Goal: Task Accomplishment & Management: Manage account settings

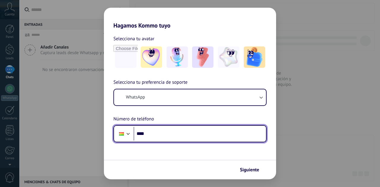
click at [184, 133] on input "****" at bounding box center [199, 134] width 132 height 14
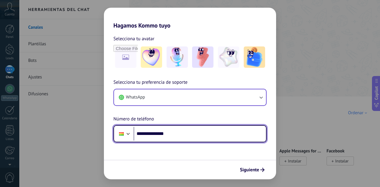
type input "**********"
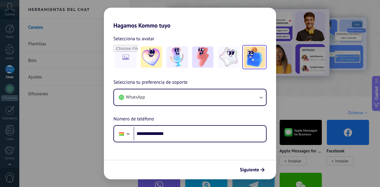
click at [245, 49] on img at bounding box center [253, 57] width 21 height 21
click at [251, 167] on button "Siguiente" at bounding box center [252, 170] width 30 height 10
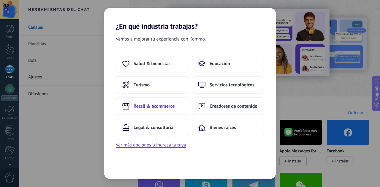
click at [166, 111] on button "Retail & ecommerce" at bounding box center [152, 107] width 72 height 18
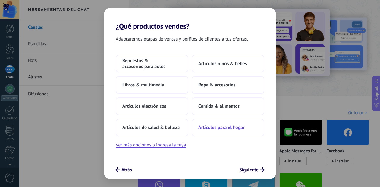
click at [211, 127] on span "Artículos para el hogar" at bounding box center [221, 128] width 46 height 6
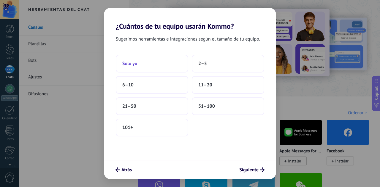
click at [125, 64] on span "Solo yo" at bounding box center [129, 64] width 15 height 6
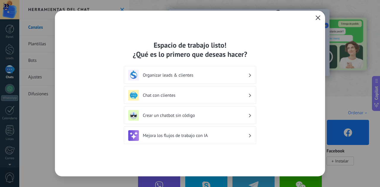
click at [318, 21] on button "button" at bounding box center [318, 18] width 8 height 8
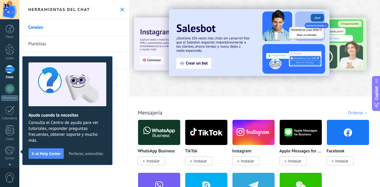
click at [46, 40] on link "Plantillas" at bounding box center [74, 44] width 110 height 17
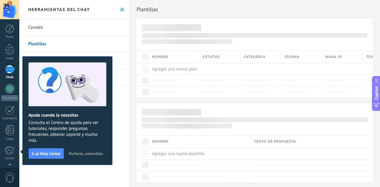
drag, startPoint x: 77, startPoint y: 152, endPoint x: 68, endPoint y: 140, distance: 15.1
click at [77, 152] on span "Perfecto, entendido" at bounding box center [85, 154] width 34 height 4
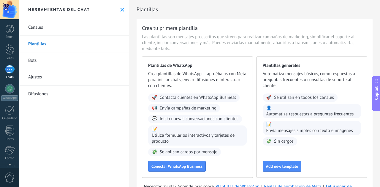
click at [36, 57] on link "Bots" at bounding box center [74, 60] width 110 height 17
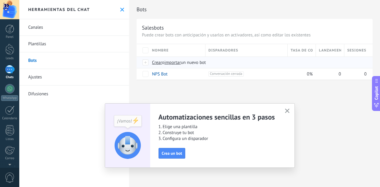
drag, startPoint x: 172, startPoint y: 62, endPoint x: 169, endPoint y: 58, distance: 4.7
click at [172, 61] on span "importar" at bounding box center [172, 63] width 17 height 6
click at [0, 0] on input "importar un nuevo bot" at bounding box center [0, 0] width 0 height 0
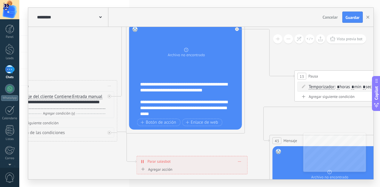
drag, startPoint x: 291, startPoint y: 82, endPoint x: 115, endPoint y: 73, distance: 176.1
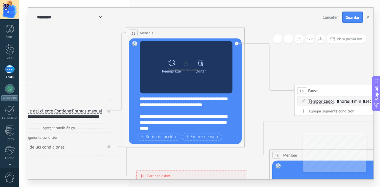
click at [171, 63] on icon at bounding box center [171, 63] width 9 height 8
click input "Subir" at bounding box center [0, 0] width 0 height 0
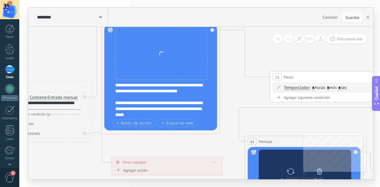
drag, startPoint x: 288, startPoint y: 138, endPoint x: 270, endPoint y: 160, distance: 28.0
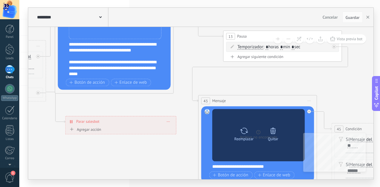
click at [245, 136] on div at bounding box center [243, 131] width 9 height 12
click input "Subir" at bounding box center [0, 0] width 0 height 0
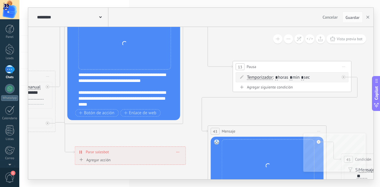
drag, startPoint x: 187, startPoint y: 53, endPoint x: 97, endPoint y: 66, distance: 91.3
click at [146, 81] on icon at bounding box center [311, 182] width 1172 height 654
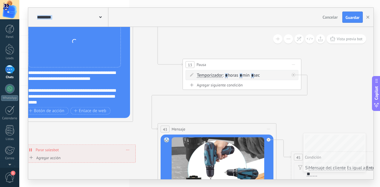
click at [55, 50] on div "Reemplazar Quitar Convertir a mensaje de voz Arrastre la imagen aquí para adjun…" at bounding box center [74, 41] width 93 height 52
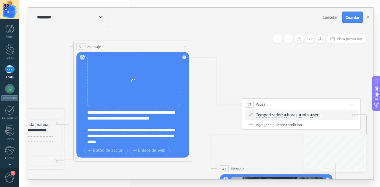
drag, startPoint x: 149, startPoint y: 74, endPoint x: 120, endPoint y: 80, distance: 29.5
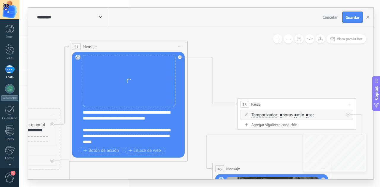
click at [103, 81] on div "Reemplazar Quitar Convertir a mensaje de voz Arrastre la imagen aquí para adjun…" at bounding box center [129, 81] width 93 height 52
click at [104, 81] on div "Reemplazar Quitar Convertir a mensaje de voz Arrastre la imagen aquí para adjun…" at bounding box center [129, 81] width 93 height 52
click at [351, 13] on button "Guardar" at bounding box center [352, 17] width 20 height 11
drag, startPoint x: 368, startPoint y: 17, endPoint x: 301, endPoint y: 44, distance: 71.6
click at [368, 17] on icon "button" at bounding box center [367, 17] width 3 height 3
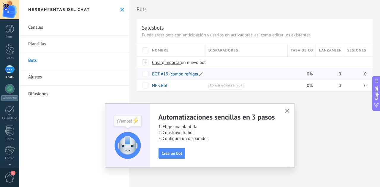
click at [173, 74] on link "BOT #19 (combo refrigerador)" at bounding box center [180, 74] width 56 height 6
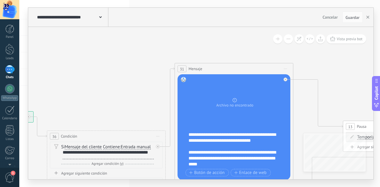
drag, startPoint x: 266, startPoint y: 74, endPoint x: 114, endPoint y: 91, distance: 153.7
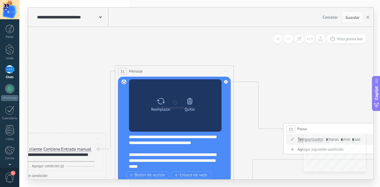
click at [159, 99] on icon at bounding box center [160, 101] width 9 height 8
click input "Subir" at bounding box center [0, 0] width 0 height 0
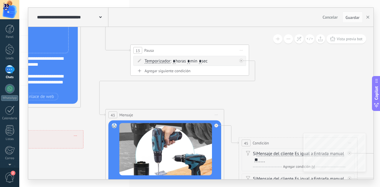
drag, startPoint x: 239, startPoint y: 52, endPoint x: 152, endPoint y: 13, distance: 95.4
click at [152, 13] on div "**********" at bounding box center [200, 94] width 345 height 172
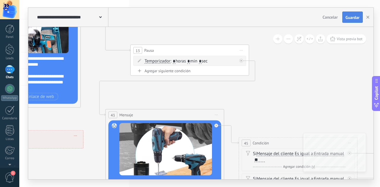
click at [360, 22] on button "Guardar" at bounding box center [352, 17] width 20 height 11
click at [368, 17] on use "button" at bounding box center [367, 17] width 3 height 3
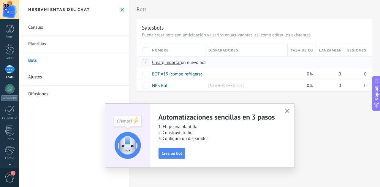
click at [174, 63] on span "importar" at bounding box center [172, 63] width 17 height 6
click at [0, 0] on input "importar un nuevo bot" at bounding box center [0, 0] width 0 height 0
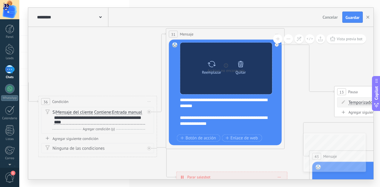
drag, startPoint x: 291, startPoint y: 77, endPoint x: 153, endPoint y: 44, distance: 142.1
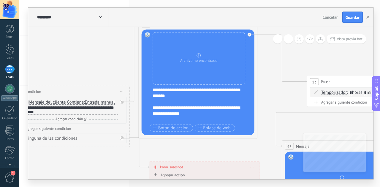
scroll to position [47, 0]
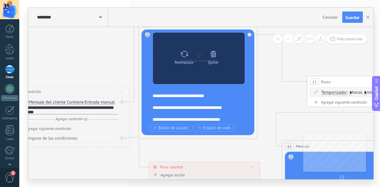
click at [181, 57] on icon at bounding box center [184, 54] width 9 height 8
click input "Subir" at bounding box center [0, 0] width 0 height 0
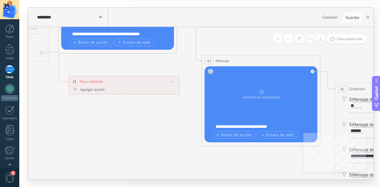
drag, startPoint x: 305, startPoint y: 117, endPoint x: 224, endPoint y: 31, distance: 117.3
click at [224, 31] on icon at bounding box center [305, 111] width 1172 height 654
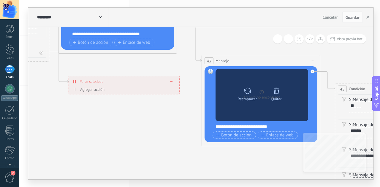
click at [254, 90] on div "Reemplazar" at bounding box center [247, 93] width 25 height 16
click input "Subir" at bounding box center [0, 0] width 0 height 0
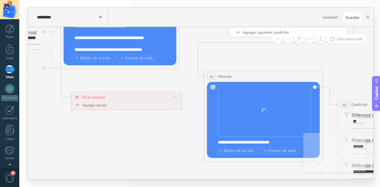
drag, startPoint x: 219, startPoint y: 39, endPoint x: 208, endPoint y: 83, distance: 45.2
click at [208, 83] on icon at bounding box center [307, 127] width 1172 height 654
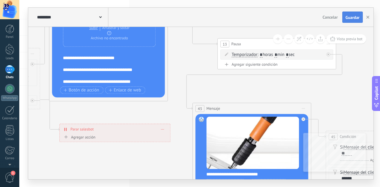
click at [355, 19] on span "Guardar" at bounding box center [352, 17] width 14 height 4
drag, startPoint x: 367, startPoint y: 16, endPoint x: 216, endPoint y: 56, distance: 156.6
click at [367, 16] on icon "button" at bounding box center [367, 17] width 3 height 3
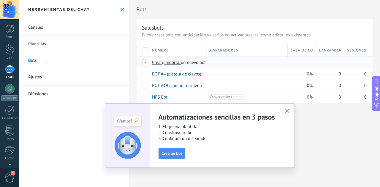
click at [176, 63] on span "importar" at bounding box center [172, 63] width 17 height 6
click at [0, 0] on input "importar un nuevo bot" at bounding box center [0, 0] width 0 height 0
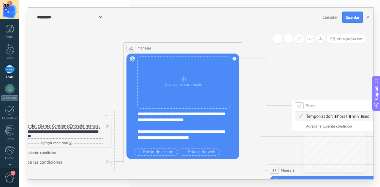
drag, startPoint x: 263, startPoint y: 78, endPoint x: 112, endPoint y: 118, distance: 156.5
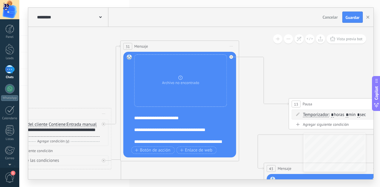
scroll to position [30, 0]
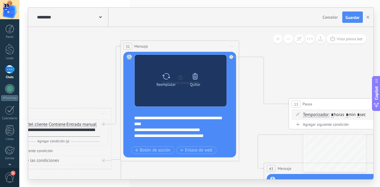
click at [162, 78] on div "Reemplazar" at bounding box center [165, 79] width 25 height 16
click input "Subir" at bounding box center [0, 0] width 0 height 0
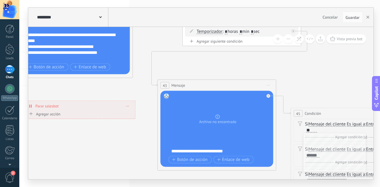
drag, startPoint x: 272, startPoint y: 121, endPoint x: 133, endPoint y: 63, distance: 150.7
click at [136, 33] on icon at bounding box center [260, 136] width 1172 height 654
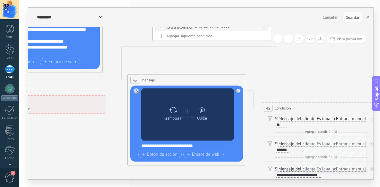
click at [170, 108] on icon at bounding box center [173, 110] width 9 height 8
click input "Subir" at bounding box center [0, 0] width 0 height 0
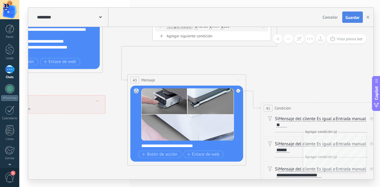
click at [358, 18] on span "Guardar" at bounding box center [352, 17] width 14 height 4
click at [366, 19] on use "button" at bounding box center [367, 17] width 3 height 3
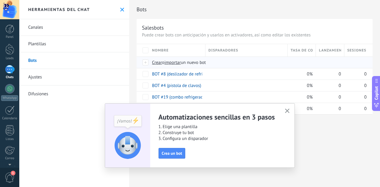
click at [175, 66] on div "Crear o importar un nuevo bot" at bounding box center [254, 62] width 211 height 11
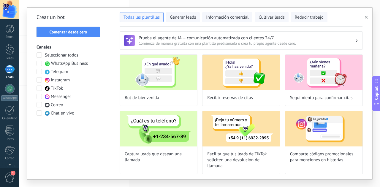
click at [365, 16] on icon "button" at bounding box center [365, 17] width 3 height 3
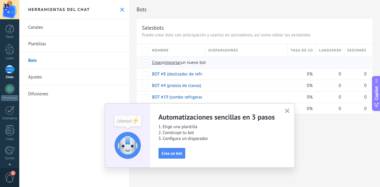
click at [175, 62] on span "importar" at bounding box center [172, 63] width 17 height 6
click at [0, 0] on input "importar un nuevo bot" at bounding box center [0, 0] width 0 height 0
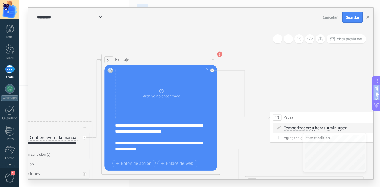
drag, startPoint x: 242, startPoint y: 66, endPoint x: 1, endPoint y: 72, distance: 241.5
click at [0, 74] on body ".abccls-1,.abccls-2{fill-rule:evenodd}.abccls-2{fill:#fff} .abfcls-1{fill:none}…" at bounding box center [190, 93] width 380 height 187
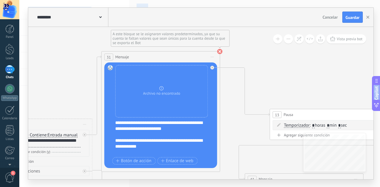
click at [219, 51] on use at bounding box center [219, 51] width 5 height 5
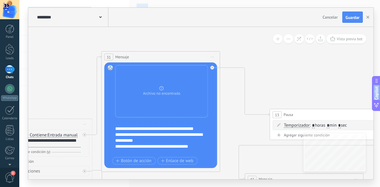
click at [212, 55] on span "Iniciar vista previa aquí Cambiar nombre Duplicar [GEOGRAPHIC_DATA]" at bounding box center [211, 57] width 9 height 9
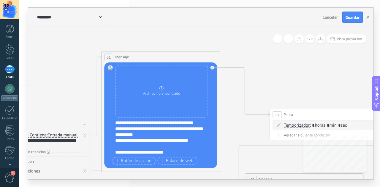
scroll to position [65, 0]
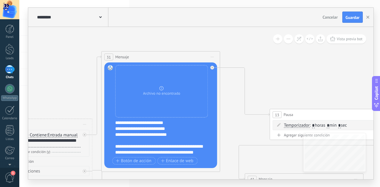
click at [158, 128] on div "**********" at bounding box center [164, 138] width 99 height 36
click at [160, 136] on div "**********" at bounding box center [164, 138] width 99 height 36
click at [163, 141] on div "**********" at bounding box center [164, 138] width 99 height 36
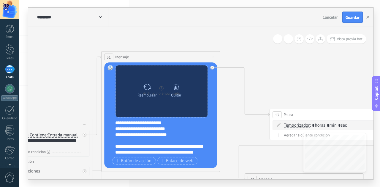
click at [149, 96] on div "Reemplazar" at bounding box center [146, 95] width 19 height 4
click input "Subir" at bounding box center [0, 0] width 0 height 0
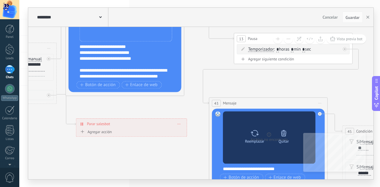
drag, startPoint x: 276, startPoint y: 84, endPoint x: 241, endPoint y: 125, distance: 54.1
click at [227, 0] on div "**********" at bounding box center [199, 93] width 360 height 187
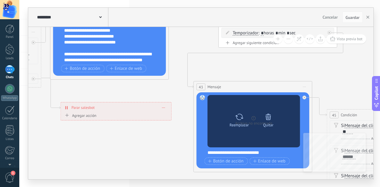
click at [233, 110] on div "Reemplazar Quitar Convertir a mensaje de voz" at bounding box center [253, 121] width 93 height 52
click at [236, 119] on icon at bounding box center [239, 117] width 9 height 8
click input "Subir" at bounding box center [0, 0] width 0 height 0
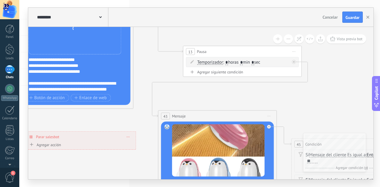
drag, startPoint x: 242, startPoint y: 75, endPoint x: 206, endPoint y: 104, distance: 46.1
click at [206, 105] on icon at bounding box center [261, 167] width 1172 height 654
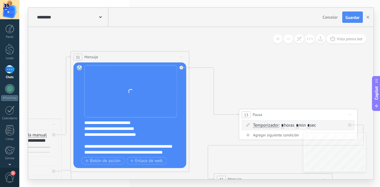
drag, startPoint x: 148, startPoint y: 60, endPoint x: 199, endPoint y: 118, distance: 76.9
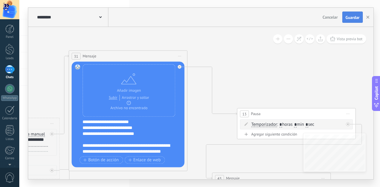
click at [352, 18] on span "Guardar" at bounding box center [352, 17] width 14 height 4
click at [367, 19] on button "button" at bounding box center [367, 17] width 9 height 11
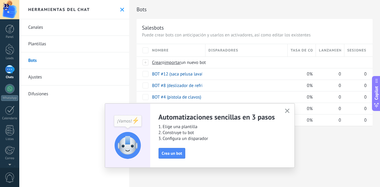
click at [285, 111] on icon "button" at bounding box center [287, 111] width 4 height 4
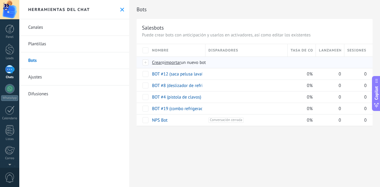
click at [175, 62] on span "importar" at bounding box center [172, 63] width 17 height 6
click at [0, 0] on input "importar un nuevo bot" at bounding box center [0, 0] width 0 height 0
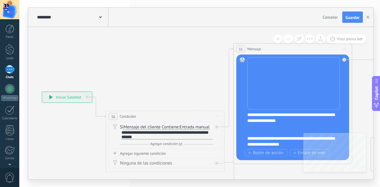
drag, startPoint x: 251, startPoint y: 67, endPoint x: 178, endPoint y: 99, distance: 80.6
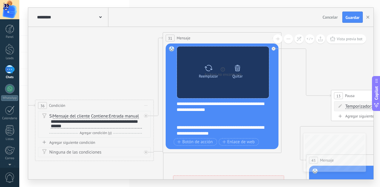
click at [202, 69] on div "Reemplazar" at bounding box center [208, 70] width 25 height 16
click input "Subir" at bounding box center [0, 0] width 0 height 0
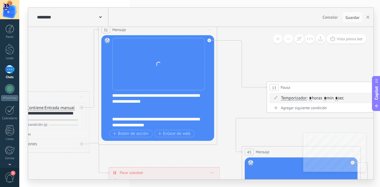
drag, startPoint x: 288, startPoint y: 103, endPoint x: 177, endPoint y: 77, distance: 113.9
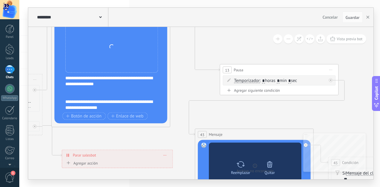
click at [243, 171] on div "Reemplazar" at bounding box center [240, 173] width 19 height 4
click input "Subir" at bounding box center [0, 0] width 0 height 0
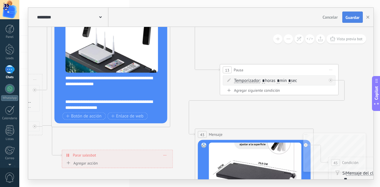
click at [351, 17] on span "Guardar" at bounding box center [352, 17] width 14 height 4
click at [369, 15] on button "button" at bounding box center [367, 17] width 9 height 11
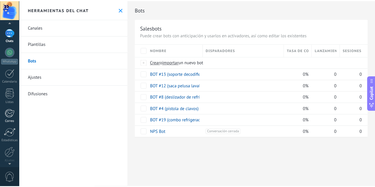
scroll to position [59, 0]
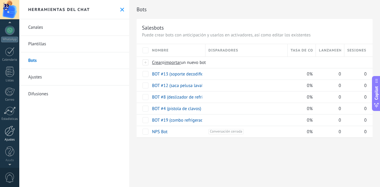
click at [14, 131] on div at bounding box center [10, 131] width 10 height 10
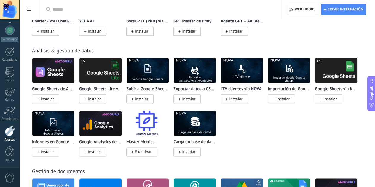
scroll to position [1461, 0]
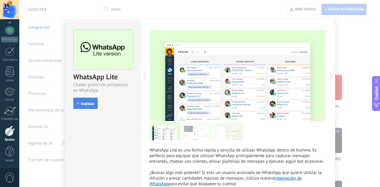
click at [83, 102] on span "Instalar" at bounding box center [87, 104] width 13 height 4
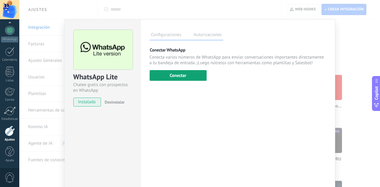
click at [167, 75] on button "Conectar" at bounding box center [177, 75] width 57 height 11
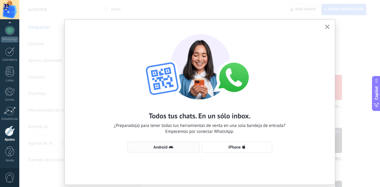
click at [165, 147] on span "Android" at bounding box center [160, 147] width 14 height 4
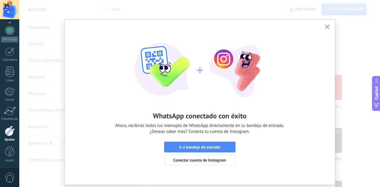
click at [328, 27] on button "button" at bounding box center [326, 27] width 7 height 8
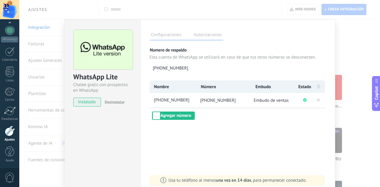
click at [294, 10] on div "WhatsApp Lite Chatee gratis con prospectos en WhatsApp instalado Desinstalar Co…" at bounding box center [199, 93] width 360 height 187
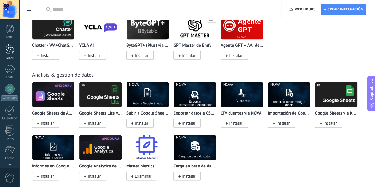
scroll to position [1372, 0]
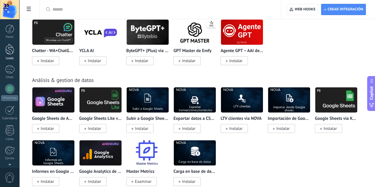
click at [11, 48] on div at bounding box center [9, 49] width 9 height 11
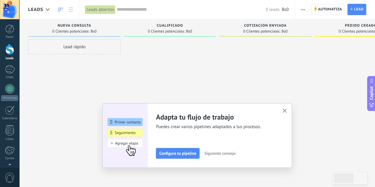
click at [325, 14] on span "Automatiza" at bounding box center [330, 9] width 24 height 11
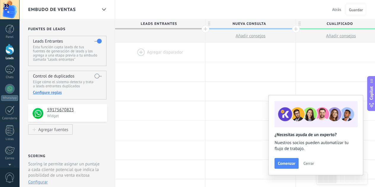
click at [136, 51] on div at bounding box center [160, 52] width 90 height 19
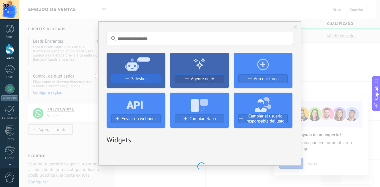
click at [151, 79] on div "Salesbot" at bounding box center [135, 79] width 49 height 5
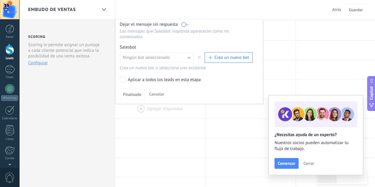
scroll to position [119, 0]
click at [152, 56] on span "Ningún bot seleccionado" at bounding box center [146, 59] width 47 height 6
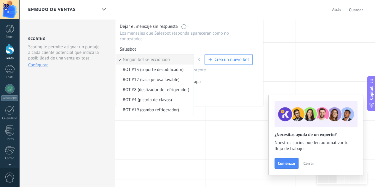
scroll to position [117, 0]
click at [153, 106] on li "BOT #19 (combo refrigerador)" at bounding box center [154, 111] width 77 height 10
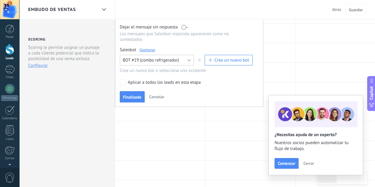
scroll to position [87, 0]
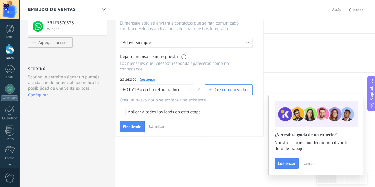
click at [131, 109] on div "Aplicar a todos los leads en esta etapa" at bounding box center [164, 112] width 73 height 6
drag, startPoint x: 134, startPoint y: 117, endPoint x: 138, endPoint y: 118, distance: 3.6
click at [134, 121] on button "Finalizado" at bounding box center [132, 126] width 25 height 11
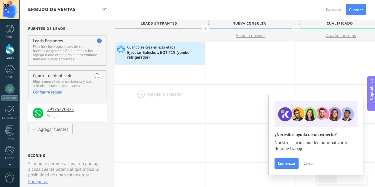
scroll to position [0, 0]
click at [141, 74] on div at bounding box center [160, 75] width 90 height 19
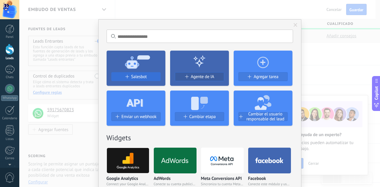
click at [138, 76] on span "Salesbot" at bounding box center [139, 76] width 16 height 5
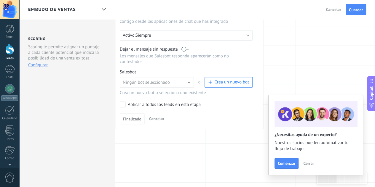
scroll to position [119, 0]
click at [139, 79] on span "Ningún bot seleccionado" at bounding box center [146, 82] width 47 height 6
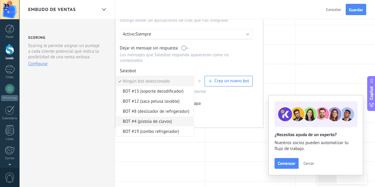
drag, startPoint x: 159, startPoint y: 118, endPoint x: 151, endPoint y: 109, distance: 12.2
click at [159, 119] on span "BOT #4 (pistola de clavos)" at bounding box center [154, 122] width 76 height 6
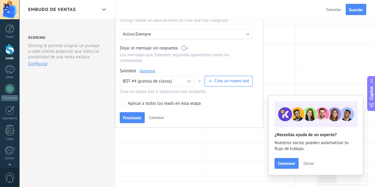
click at [140, 101] on div "Aplicar a todos los leads en esta etapa" at bounding box center [164, 104] width 73 height 6
click at [139, 112] on button "Finalizado" at bounding box center [132, 117] width 25 height 11
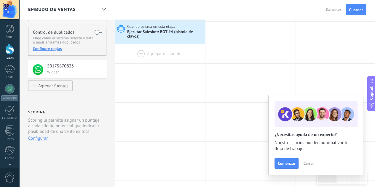
scroll to position [30, 0]
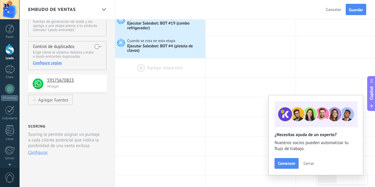
click at [135, 62] on div at bounding box center [160, 67] width 90 height 19
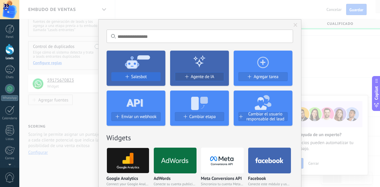
click at [140, 77] on span "Salesbot" at bounding box center [139, 76] width 16 height 5
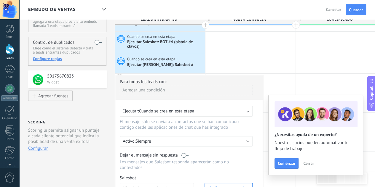
scroll to position [148, 0]
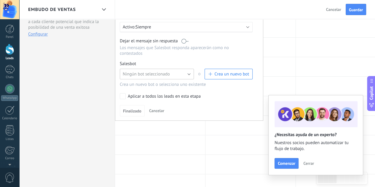
click at [148, 72] on button "Ningún bot seleccionado" at bounding box center [157, 74] width 74 height 11
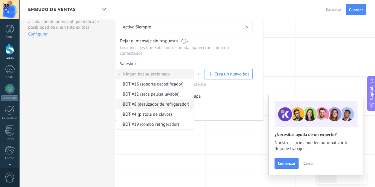
click at [155, 102] on span "BOT #8 (deslizador de refrigerador)" at bounding box center [154, 105] width 76 height 6
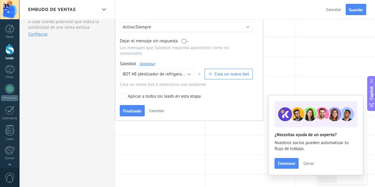
click at [137, 94] on div "Aplicar a todos los leads en esta etapa" at bounding box center [164, 97] width 73 height 6
click at [136, 105] on button "Finalizado" at bounding box center [132, 110] width 25 height 11
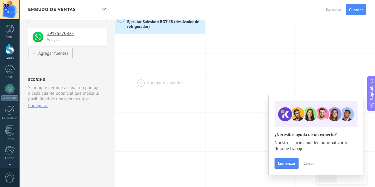
scroll to position [30, 0]
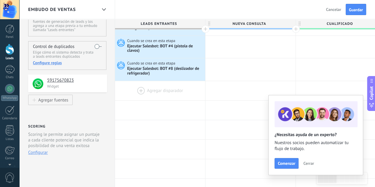
click at [141, 83] on div at bounding box center [160, 90] width 90 height 19
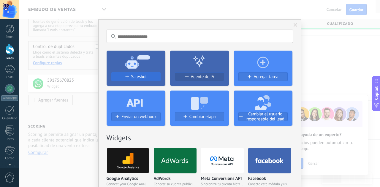
click at [141, 74] on span "Salesbot" at bounding box center [139, 76] width 16 height 5
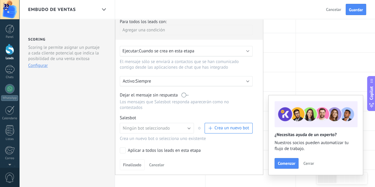
scroll to position [148, 0]
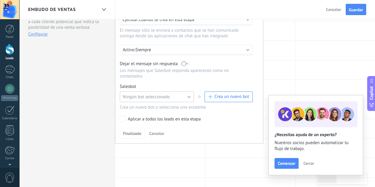
click at [143, 94] on span "Ningún bot seleccionado" at bounding box center [146, 97] width 47 height 6
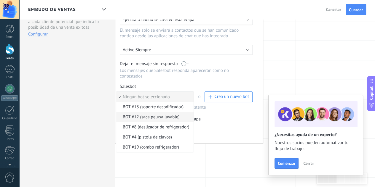
click at [158, 114] on span "BOT #12 (saca pelusa lavable)" at bounding box center [154, 117] width 76 height 6
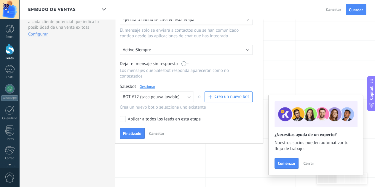
click at [144, 117] on div "Aplicar a todos los leads en esta etapa" at bounding box center [164, 120] width 73 height 6
drag, startPoint x: 139, startPoint y: 124, endPoint x: 138, endPoint y: 120, distance: 4.4
click at [138, 128] on button "Finalizado" at bounding box center [132, 133] width 25 height 11
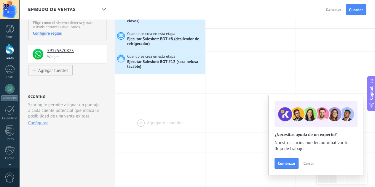
scroll to position [30, 0]
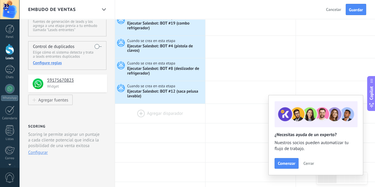
click at [156, 110] on div at bounding box center [160, 113] width 90 height 19
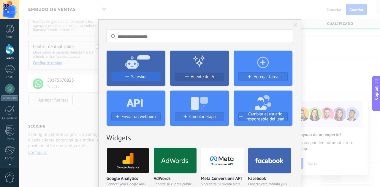
click at [124, 77] on div "Salesbot" at bounding box center [135, 76] width 49 height 5
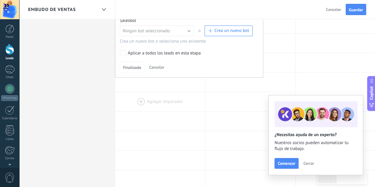
scroll to position [208, 0]
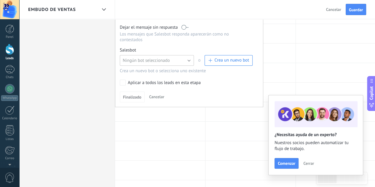
click at [146, 58] on span "Ningún bot seleccionado" at bounding box center [146, 61] width 47 height 6
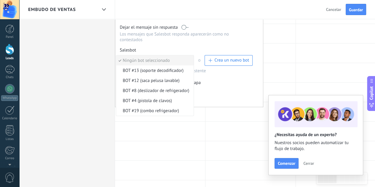
click at [142, 68] on span "BOT #13 (soporte decodificador)" at bounding box center [154, 71] width 76 height 6
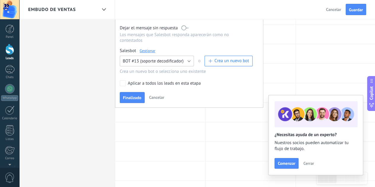
scroll to position [178, 0]
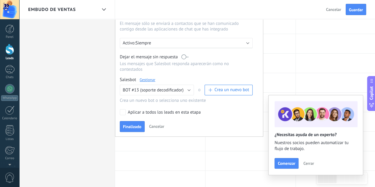
click at [133, 110] on div "Aplicar a todos los leads en esta etapa" at bounding box center [164, 113] width 73 height 6
click at [133, 121] on button "Finalizado" at bounding box center [132, 126] width 25 height 11
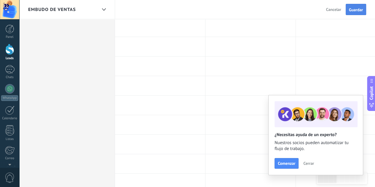
click at [350, 8] on span "Guardar" at bounding box center [356, 10] width 14 height 4
